Goal: Navigation & Orientation: Go to known website

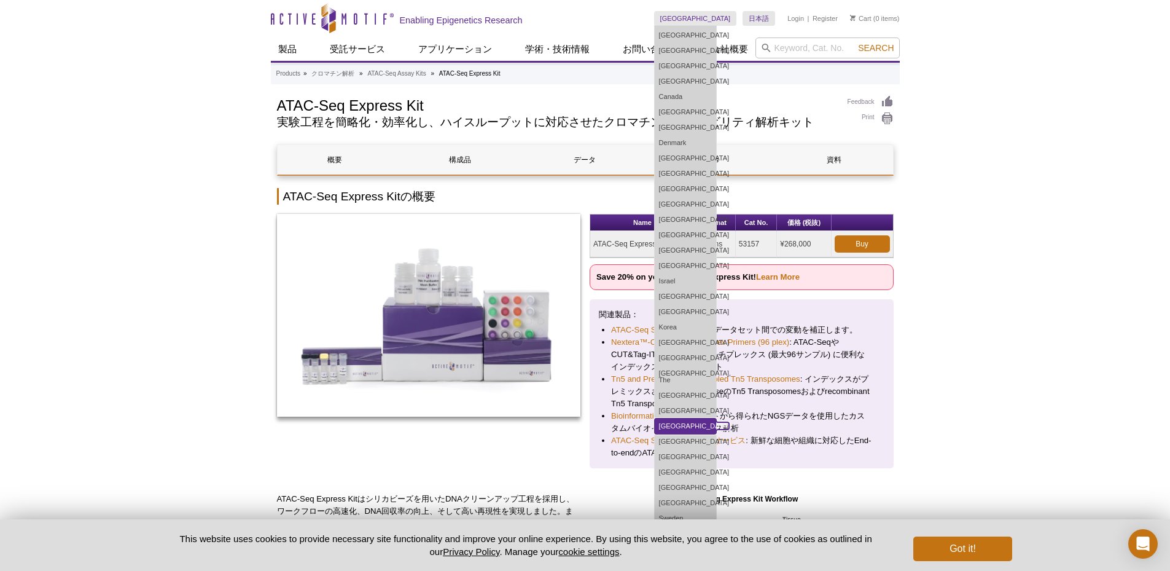
click at [716, 423] on link "[GEOGRAPHIC_DATA]" at bounding box center [685, 425] width 61 height 15
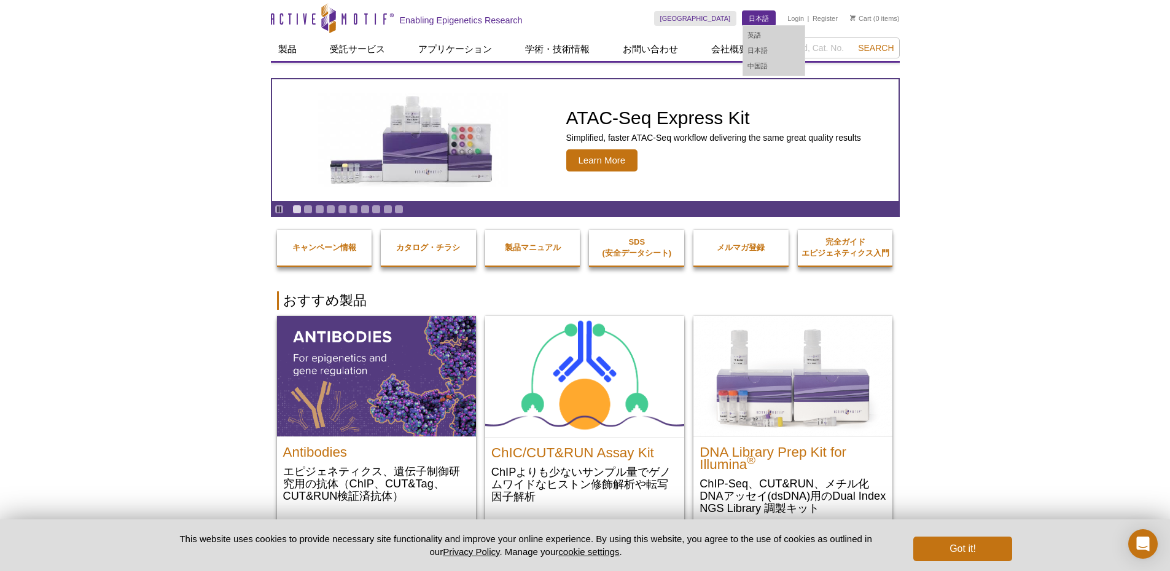
click at [765, 21] on link "日本語" at bounding box center [759, 18] width 33 height 15
